Goal: Task Accomplishment & Management: Use online tool/utility

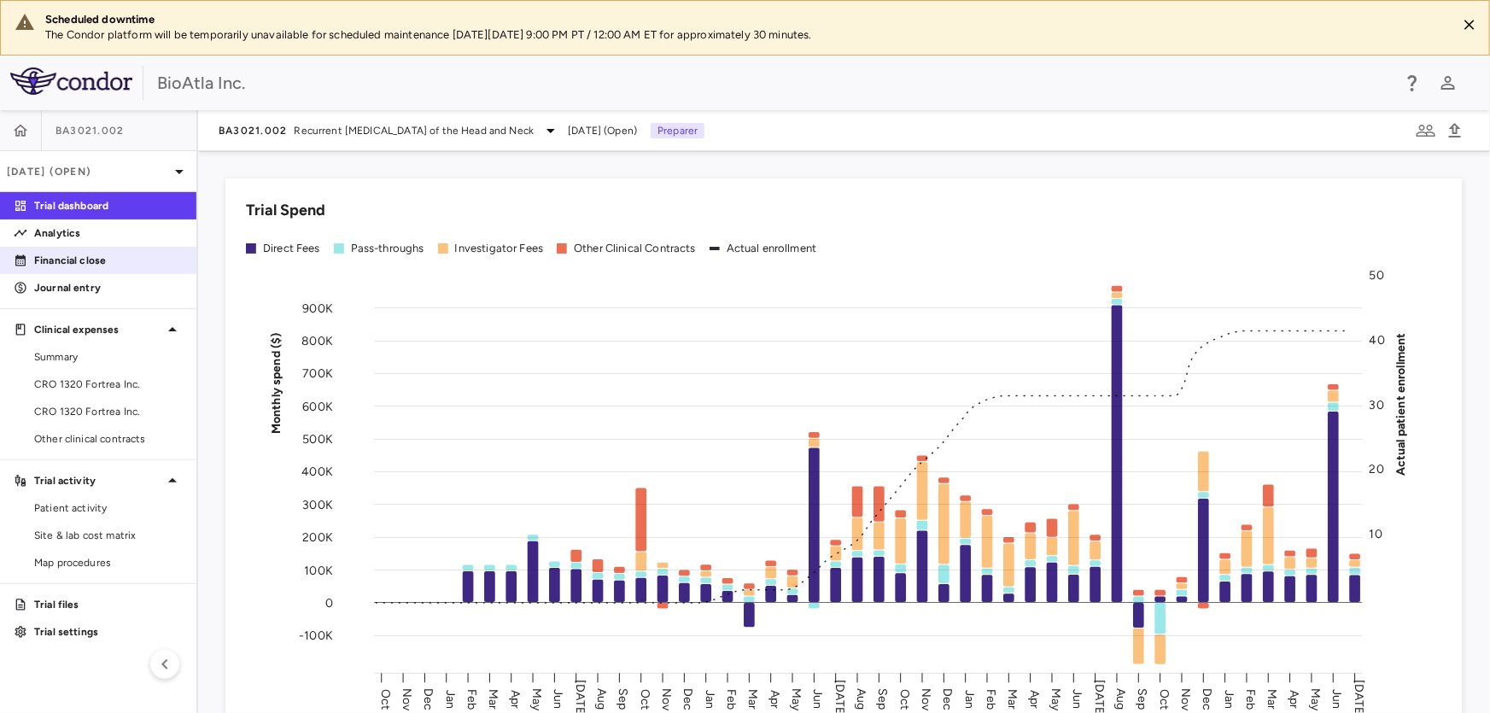
click at [81, 248] on link "Financial close" at bounding box center [98, 261] width 196 height 26
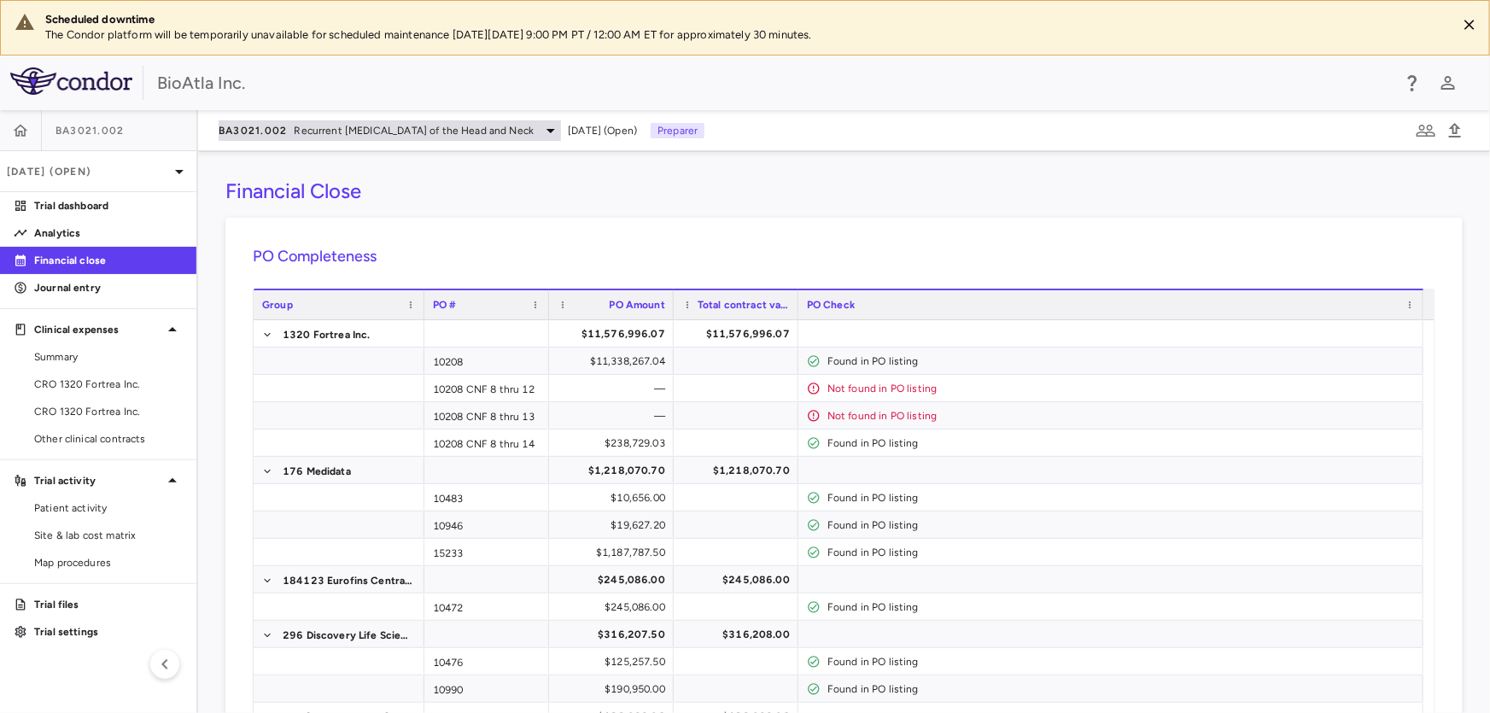
click at [555, 129] on icon at bounding box center [551, 131] width 9 height 4
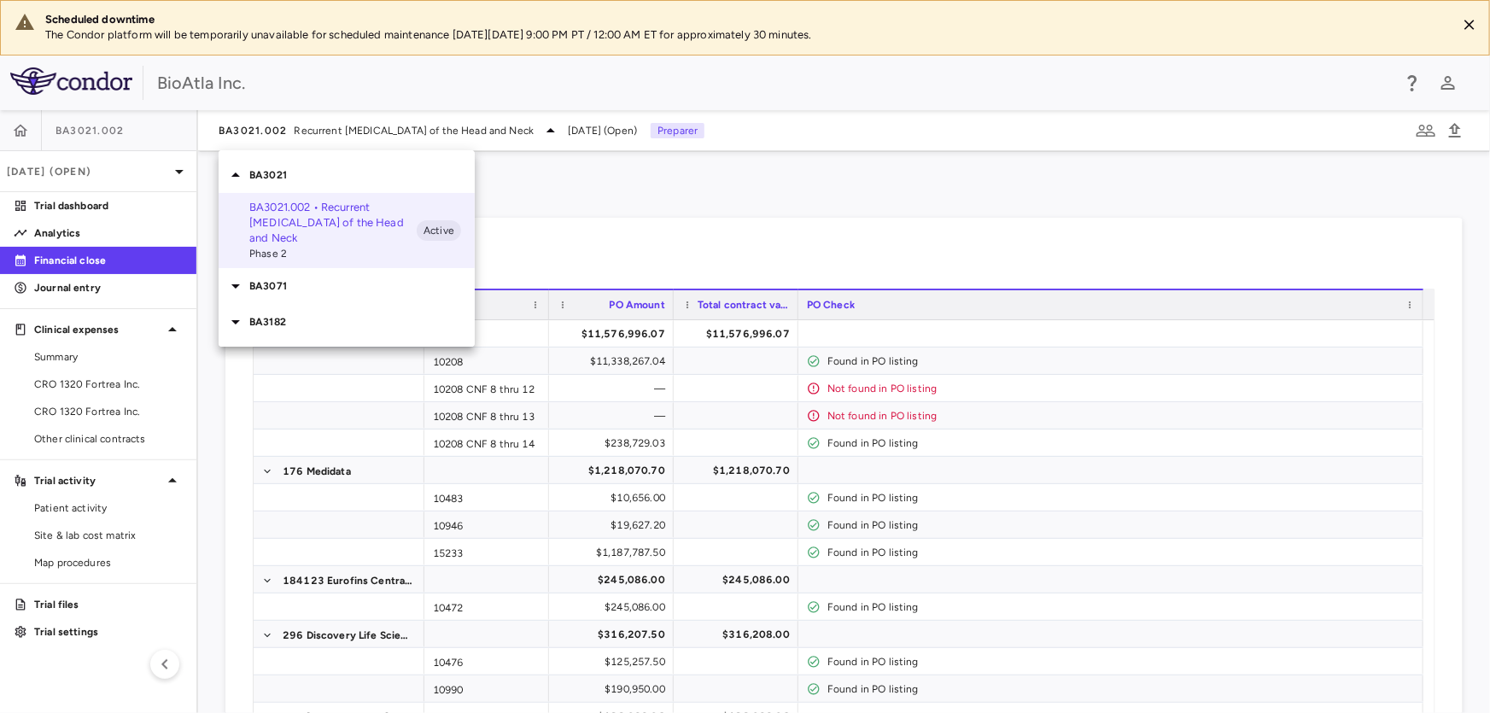
click at [262, 282] on p "BA3071" at bounding box center [361, 285] width 225 height 15
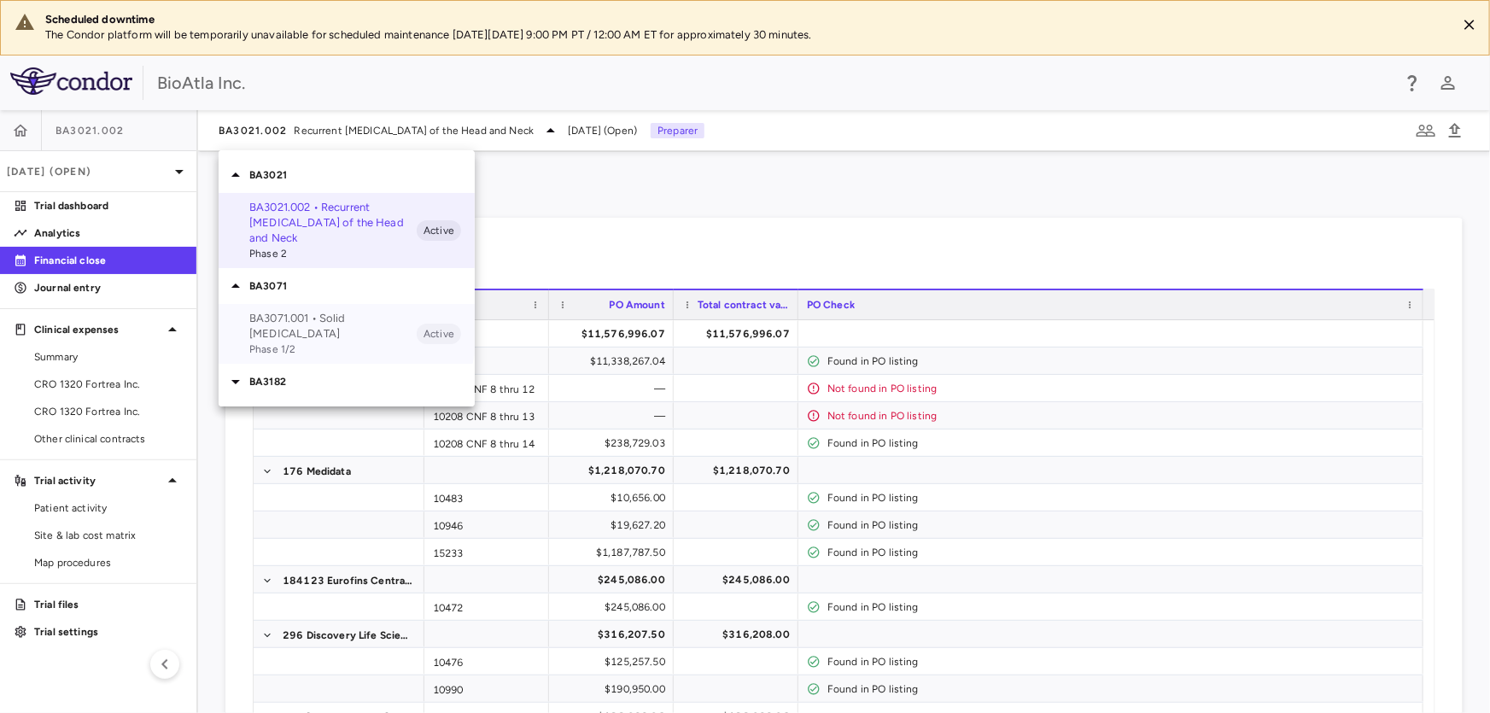
click at [303, 324] on p "BA3071.001 • Solid [MEDICAL_DATA]" at bounding box center [332, 326] width 167 height 31
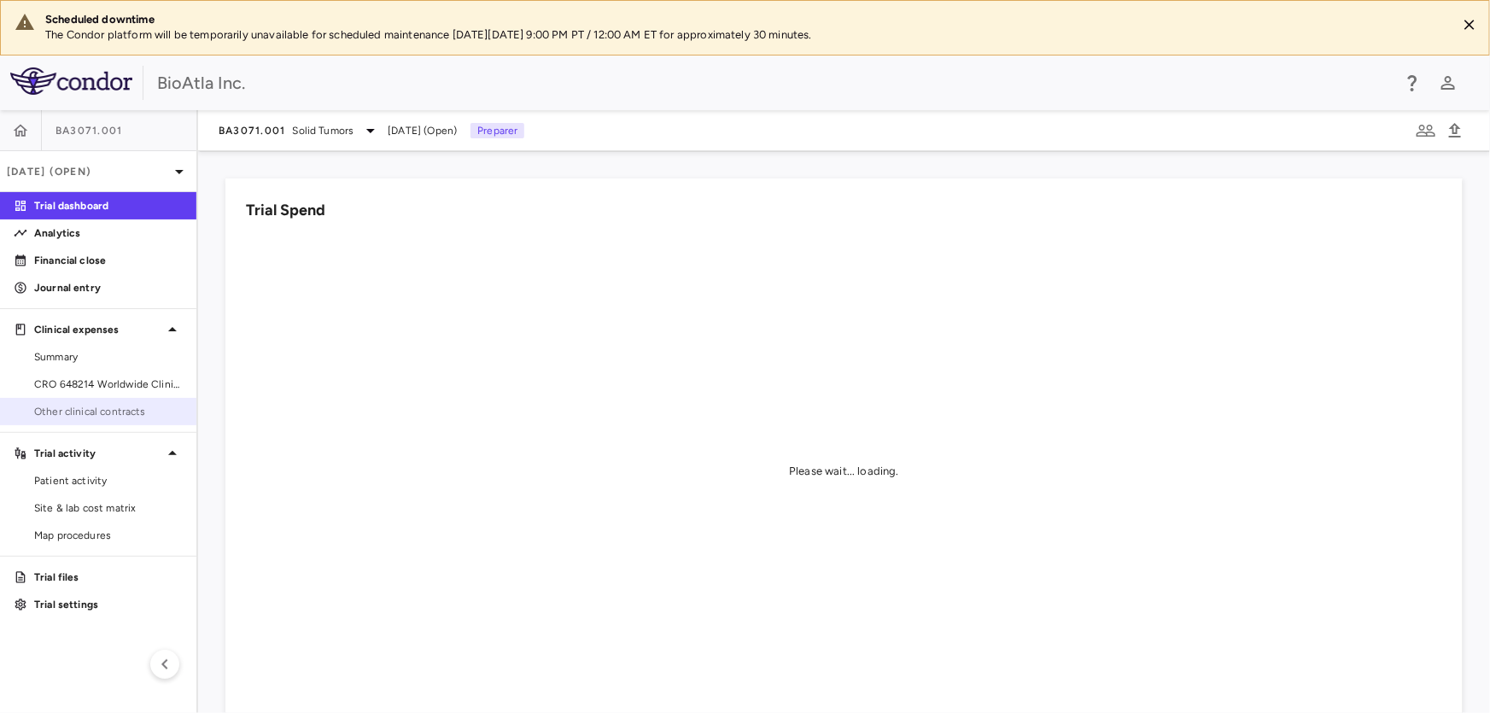
click at [111, 414] on span "Other clinical contracts" at bounding box center [108, 411] width 149 height 15
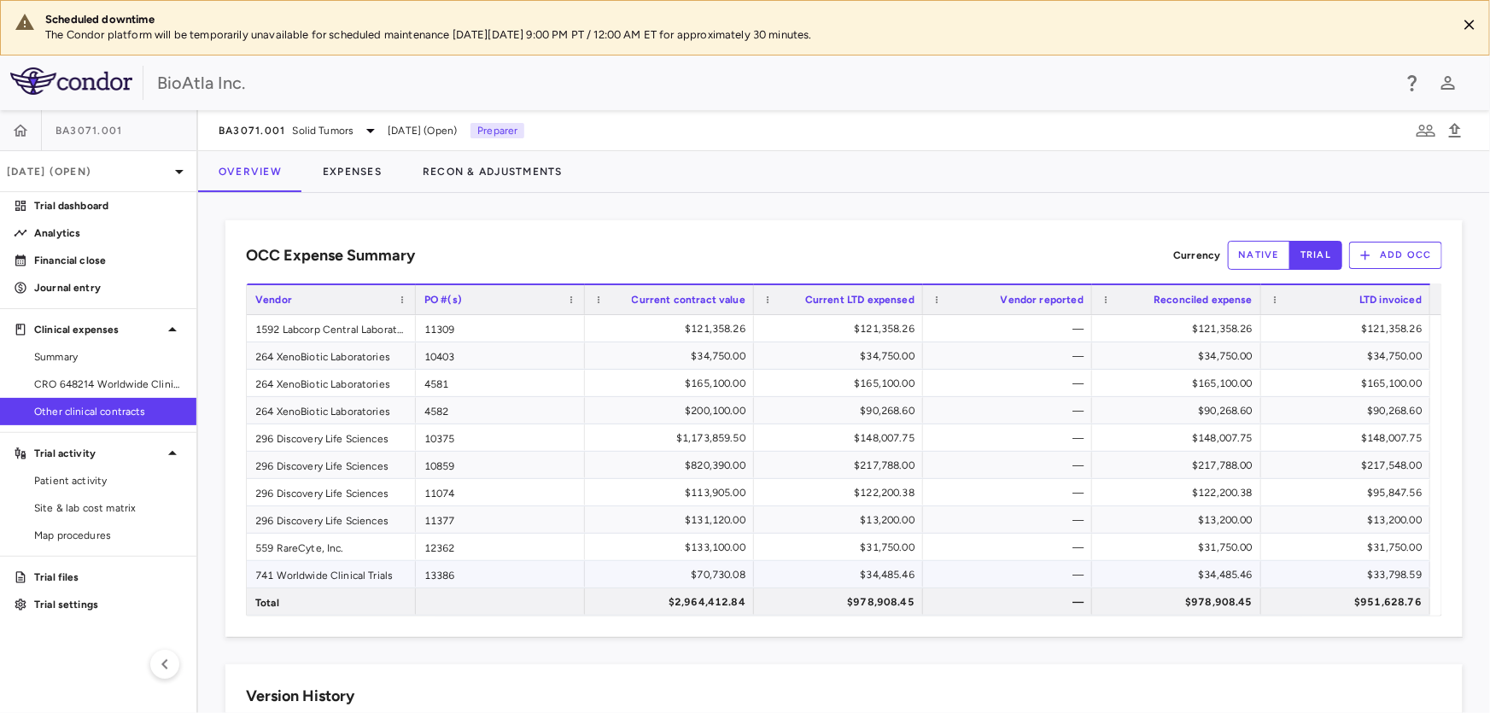
click at [342, 566] on div "741 Worldwide Clinical Trials" at bounding box center [331, 574] width 169 height 26
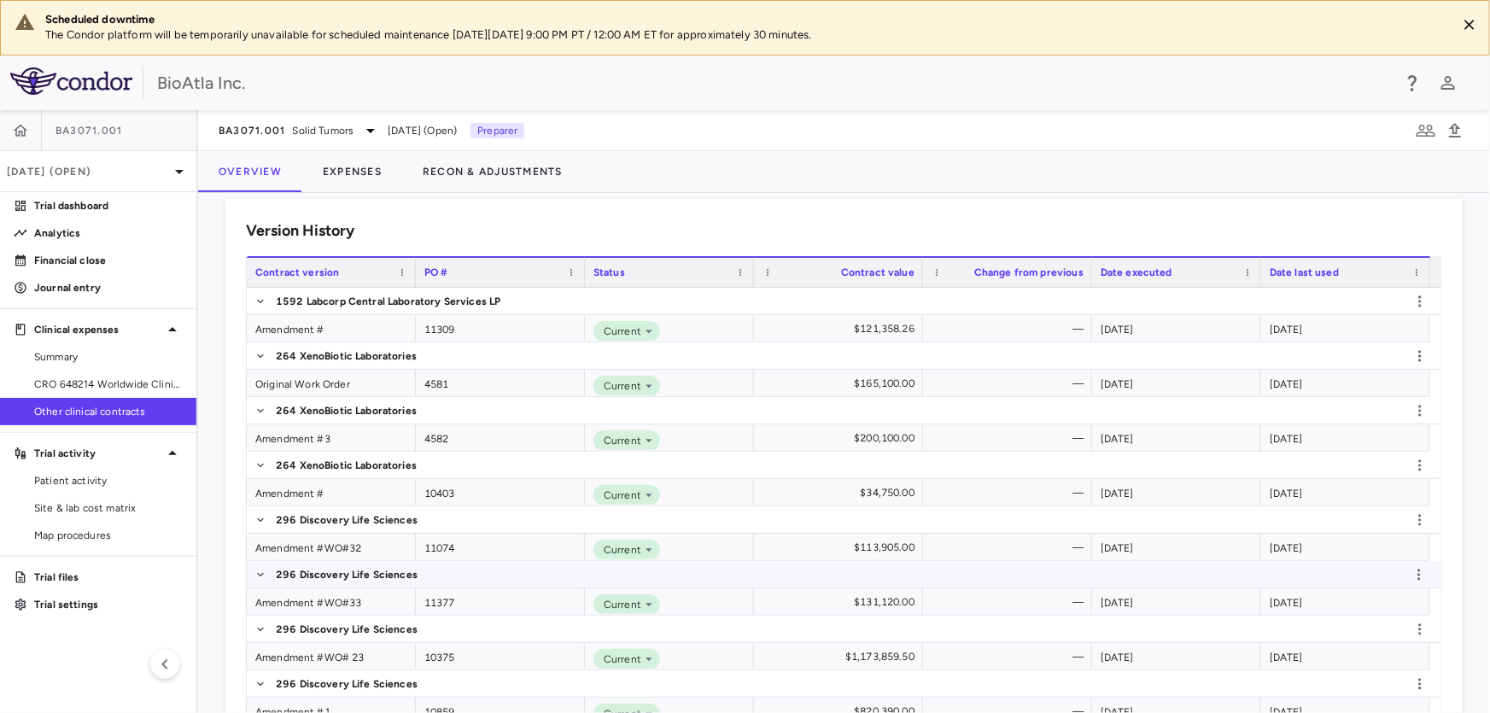
scroll to position [634, 0]
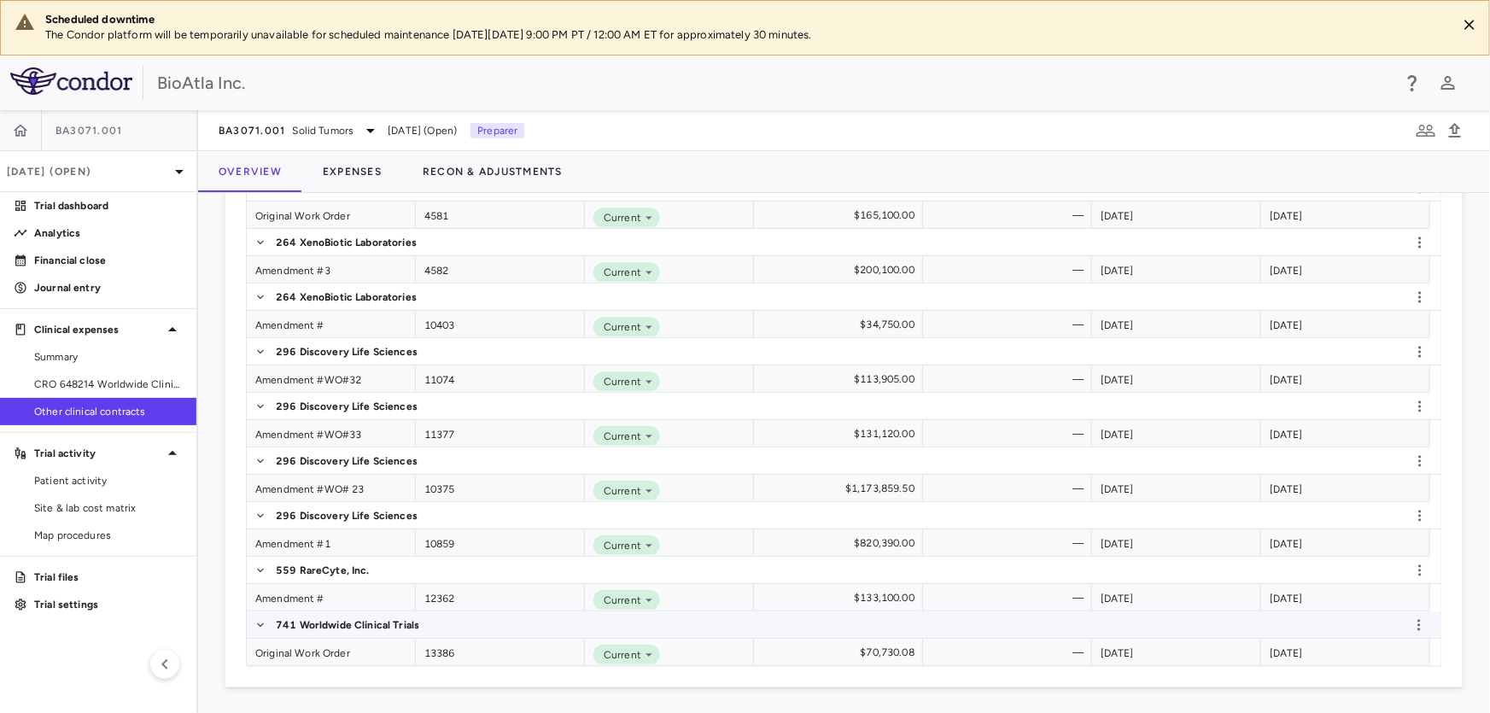
click at [285, 623] on p "741 Worldwide Clinical Trials" at bounding box center [347, 624] width 143 height 15
click at [279, 645] on div "Original Work Order" at bounding box center [331, 652] width 169 height 26
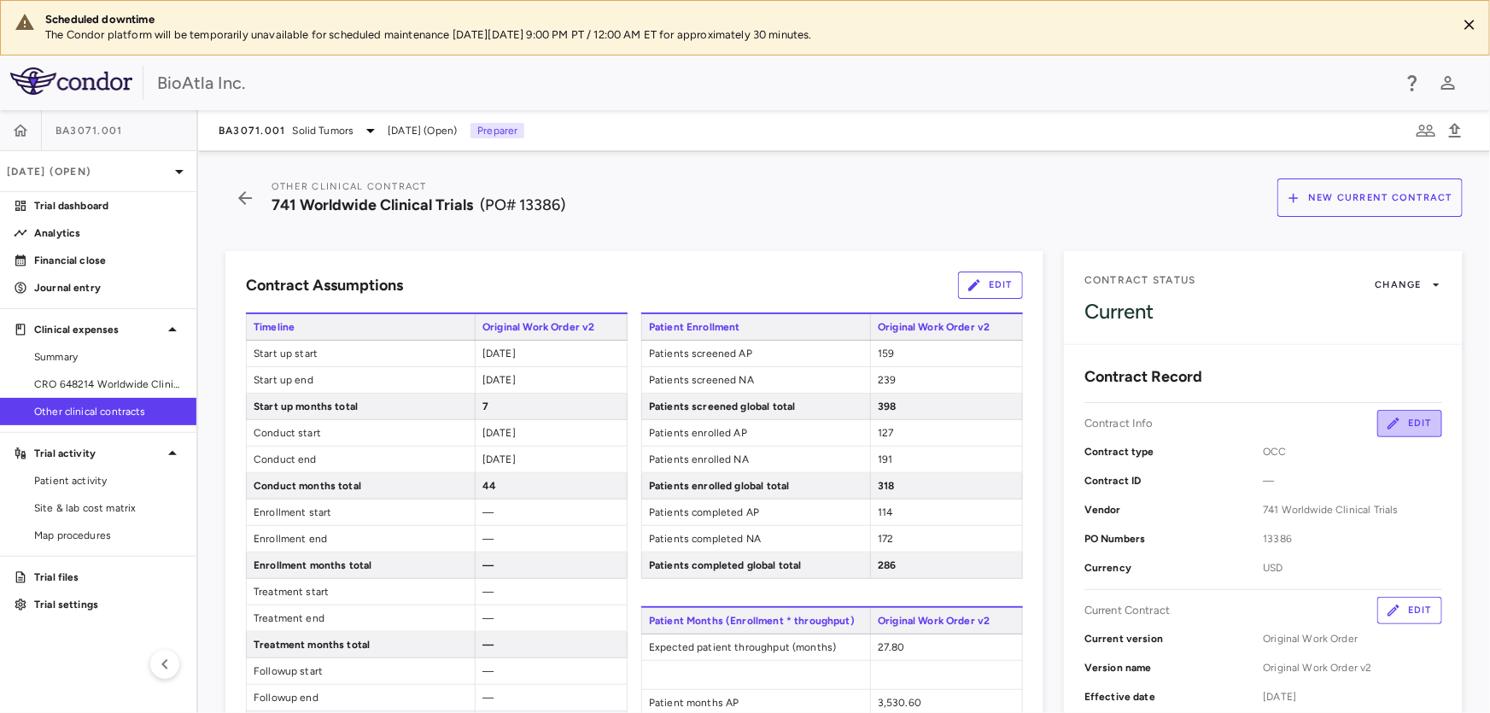
click at [1405, 421] on button "Edit" at bounding box center [1409, 423] width 65 height 27
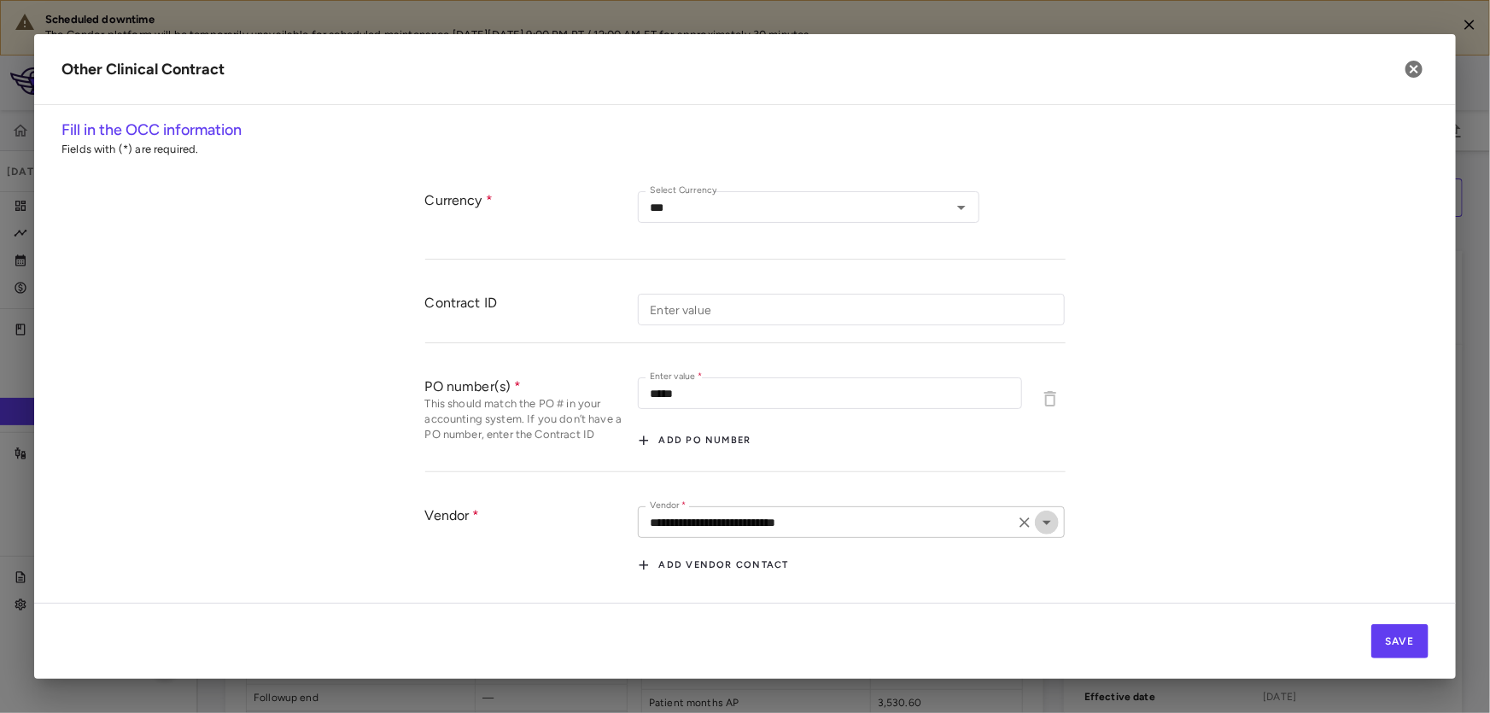
click at [1041, 527] on icon "Open" at bounding box center [1047, 522] width 20 height 20
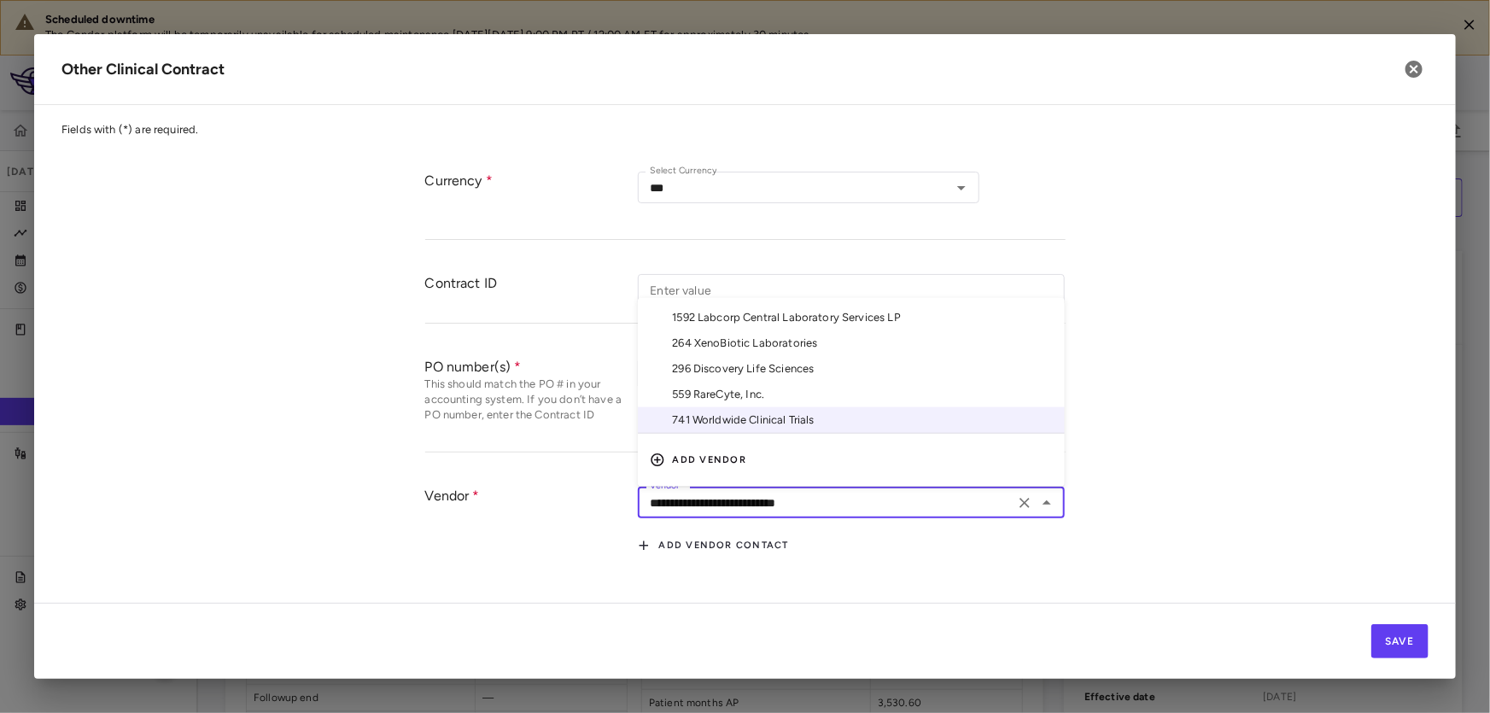
scroll to position [30, 0]
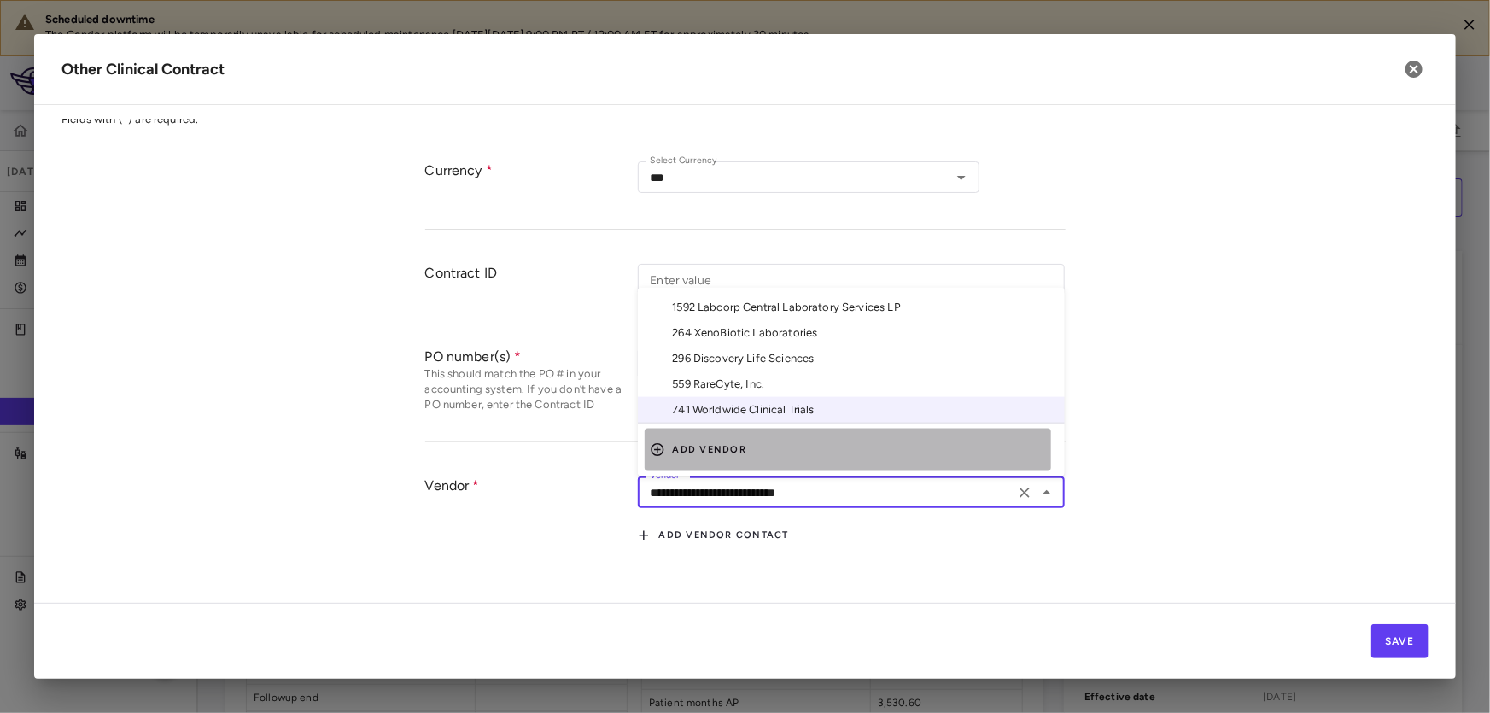
click at [652, 448] on icon "button" at bounding box center [658, 450] width 13 height 13
type input "**********"
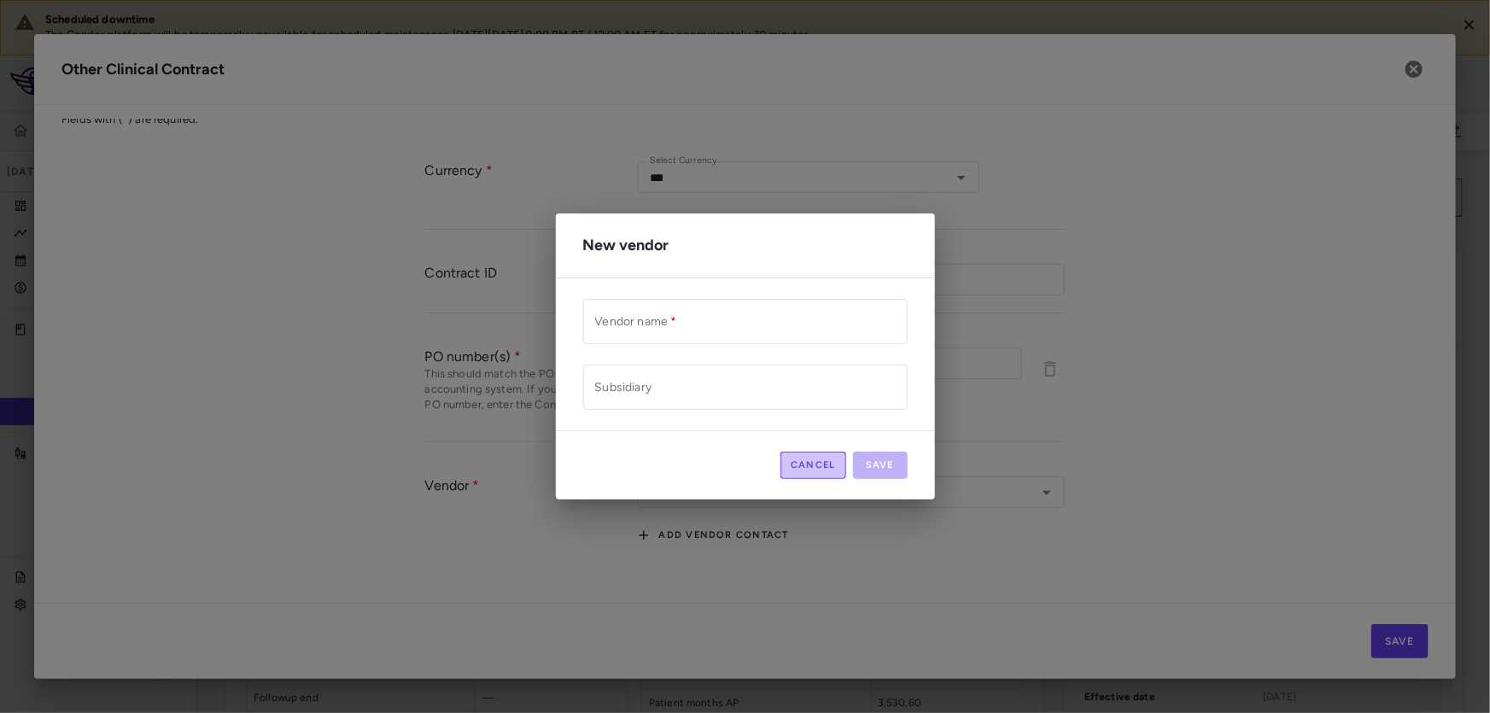
click at [825, 468] on button "Cancel" at bounding box center [813, 465] width 66 height 27
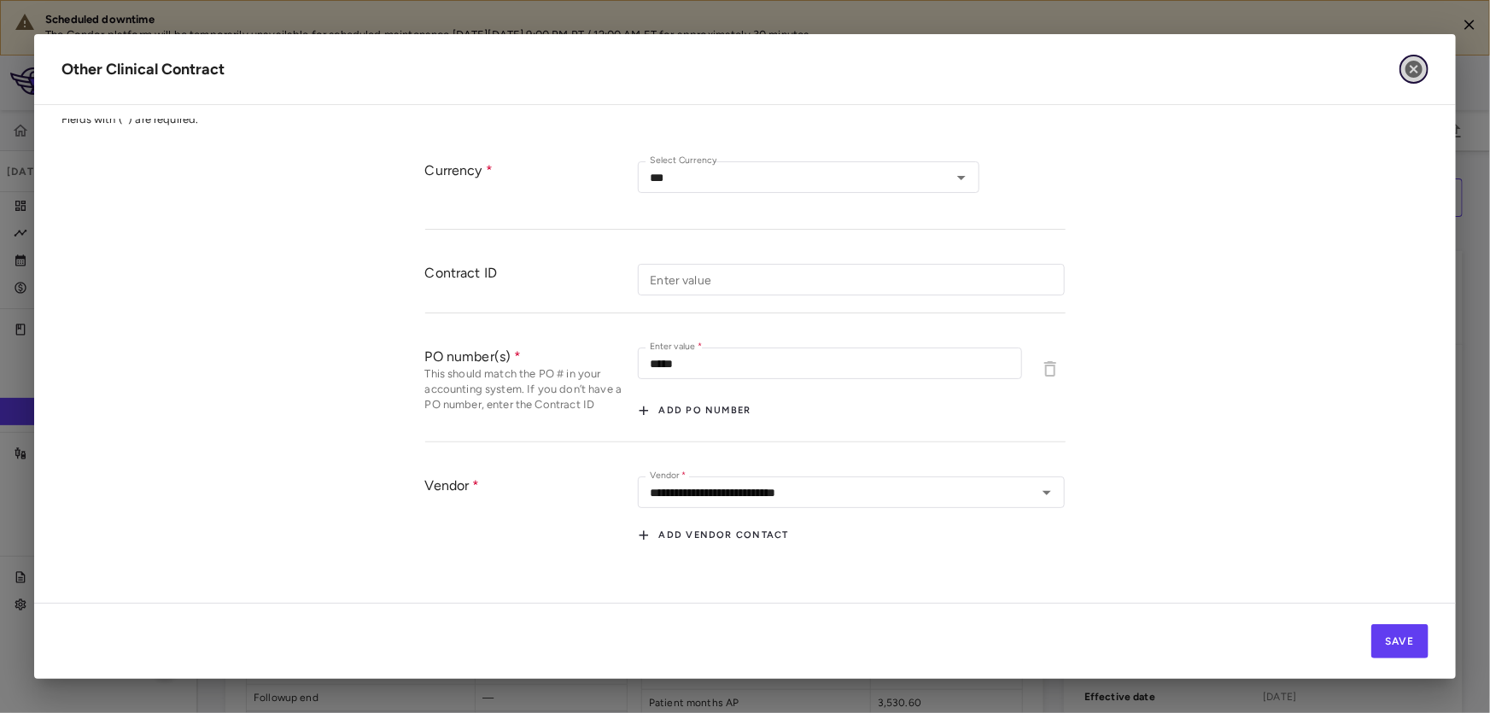
click at [1408, 68] on icon "button" at bounding box center [1414, 69] width 17 height 17
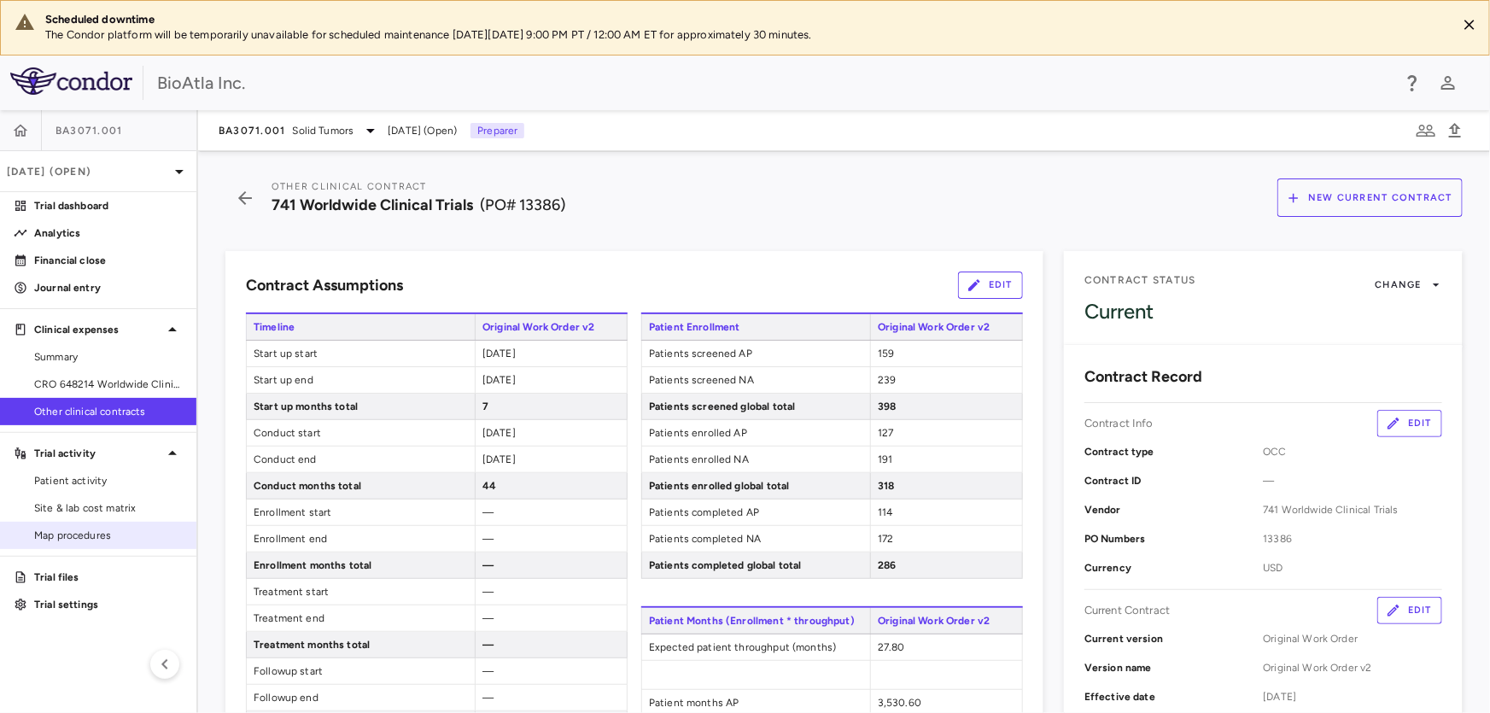
click at [44, 531] on span "Map procedures" at bounding box center [108, 535] width 149 height 15
